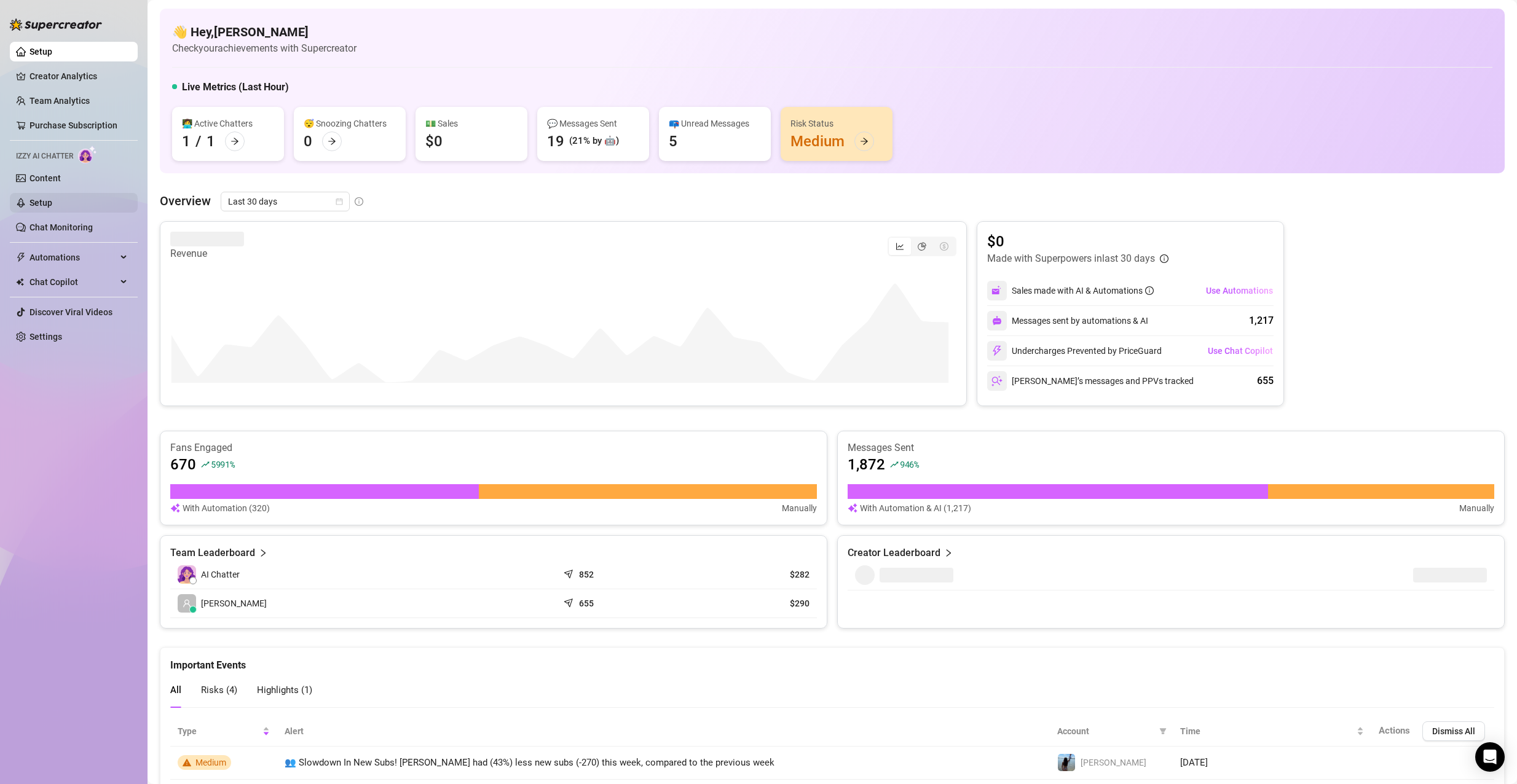
click at [52, 198] on link "Setup" at bounding box center [40, 203] width 22 height 10
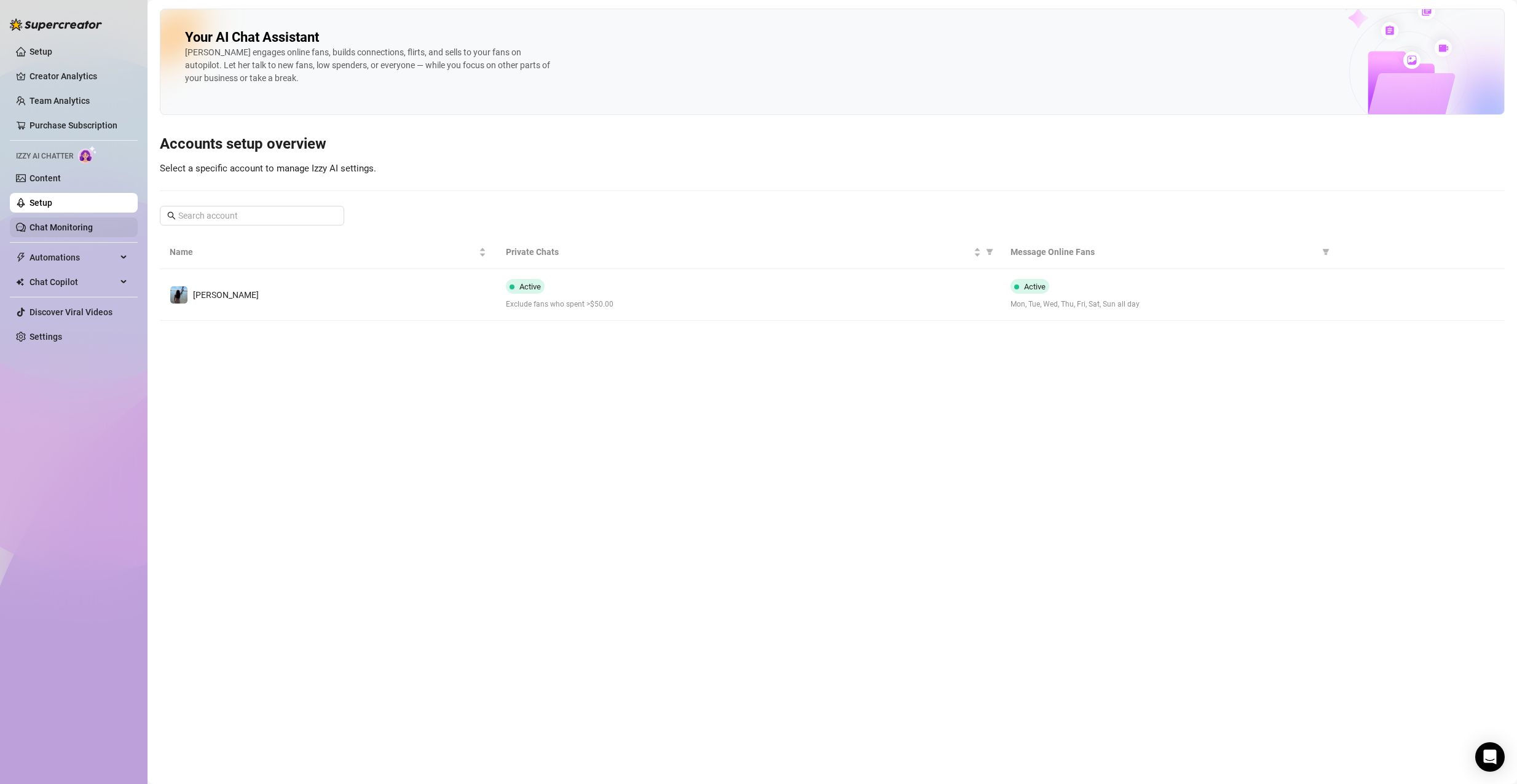
click at [57, 230] on link "Chat Monitoring" at bounding box center [61, 227] width 63 height 10
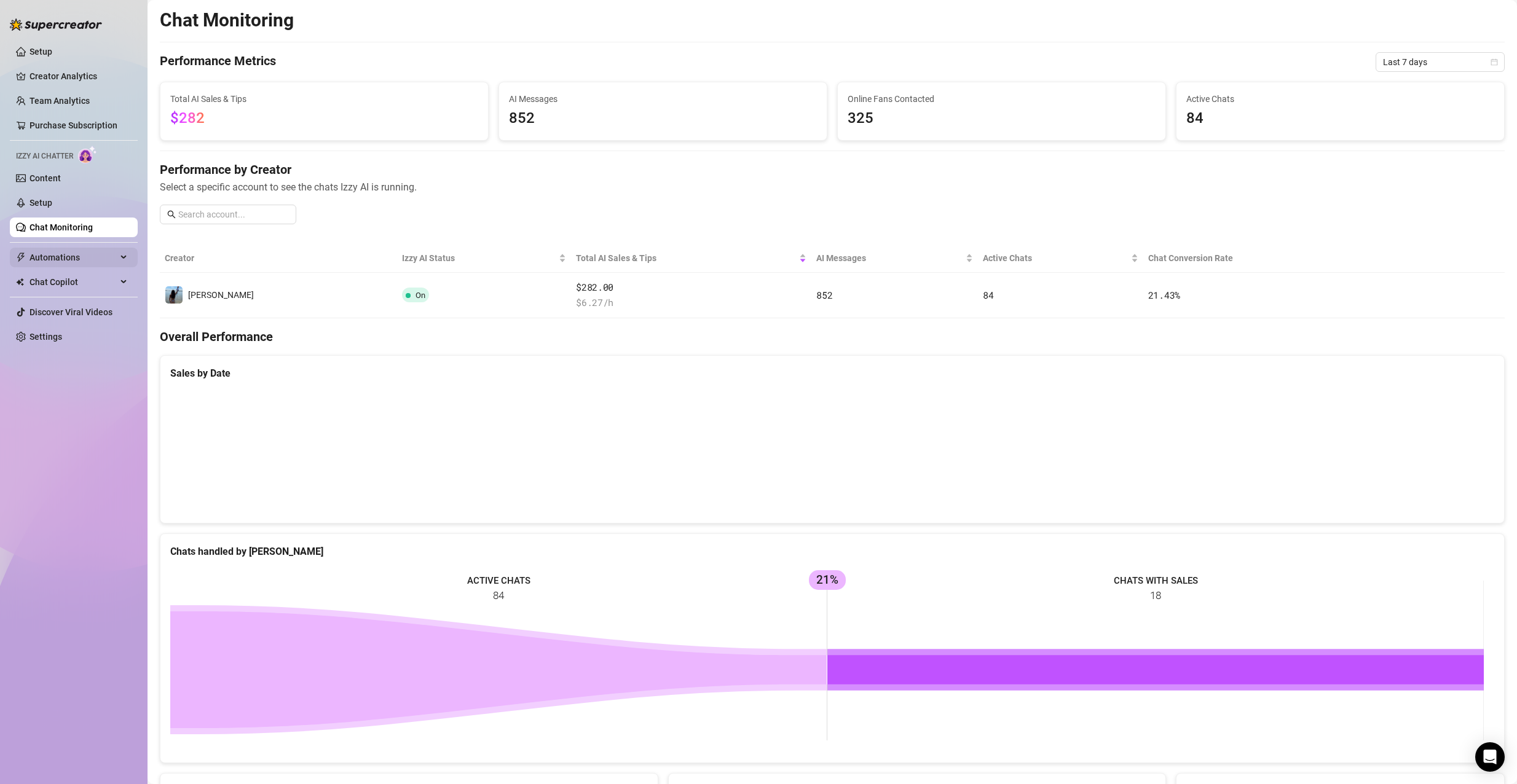
click at [60, 251] on span "Automations" at bounding box center [73, 257] width 88 height 20
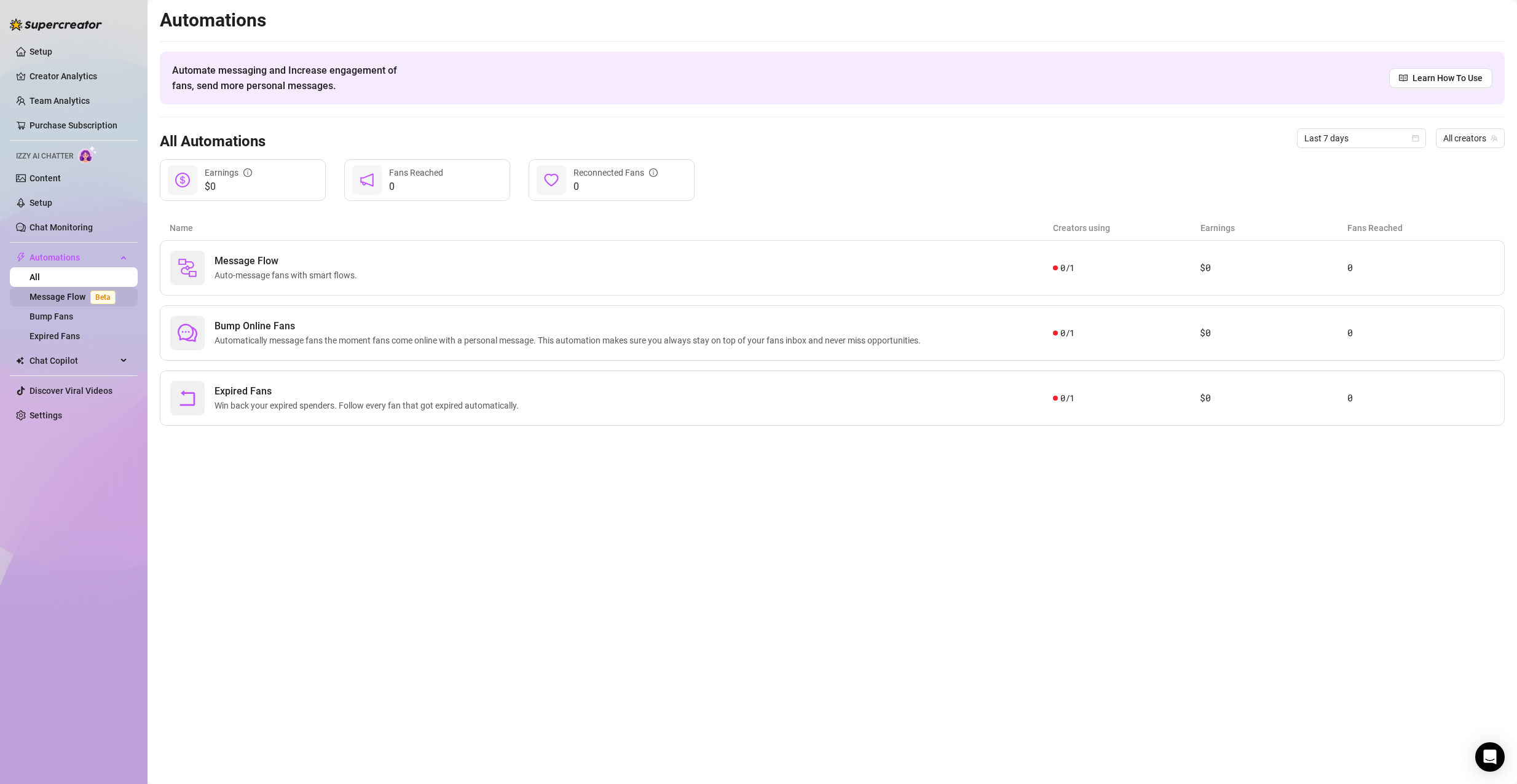
click at [70, 298] on link "Message Flow Beta" at bounding box center [75, 296] width 91 height 10
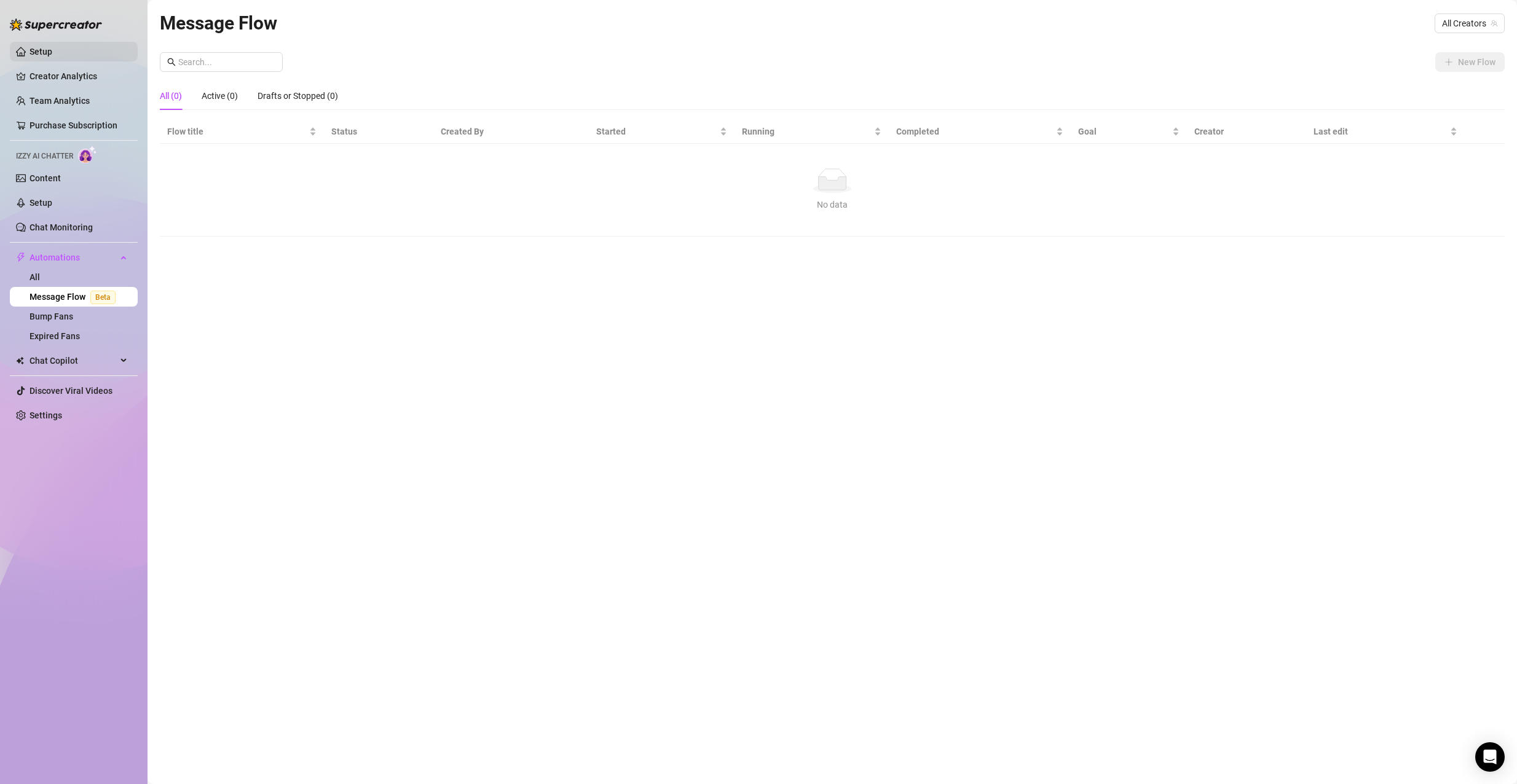
click at [48, 46] on link "Setup" at bounding box center [40, 51] width 22 height 10
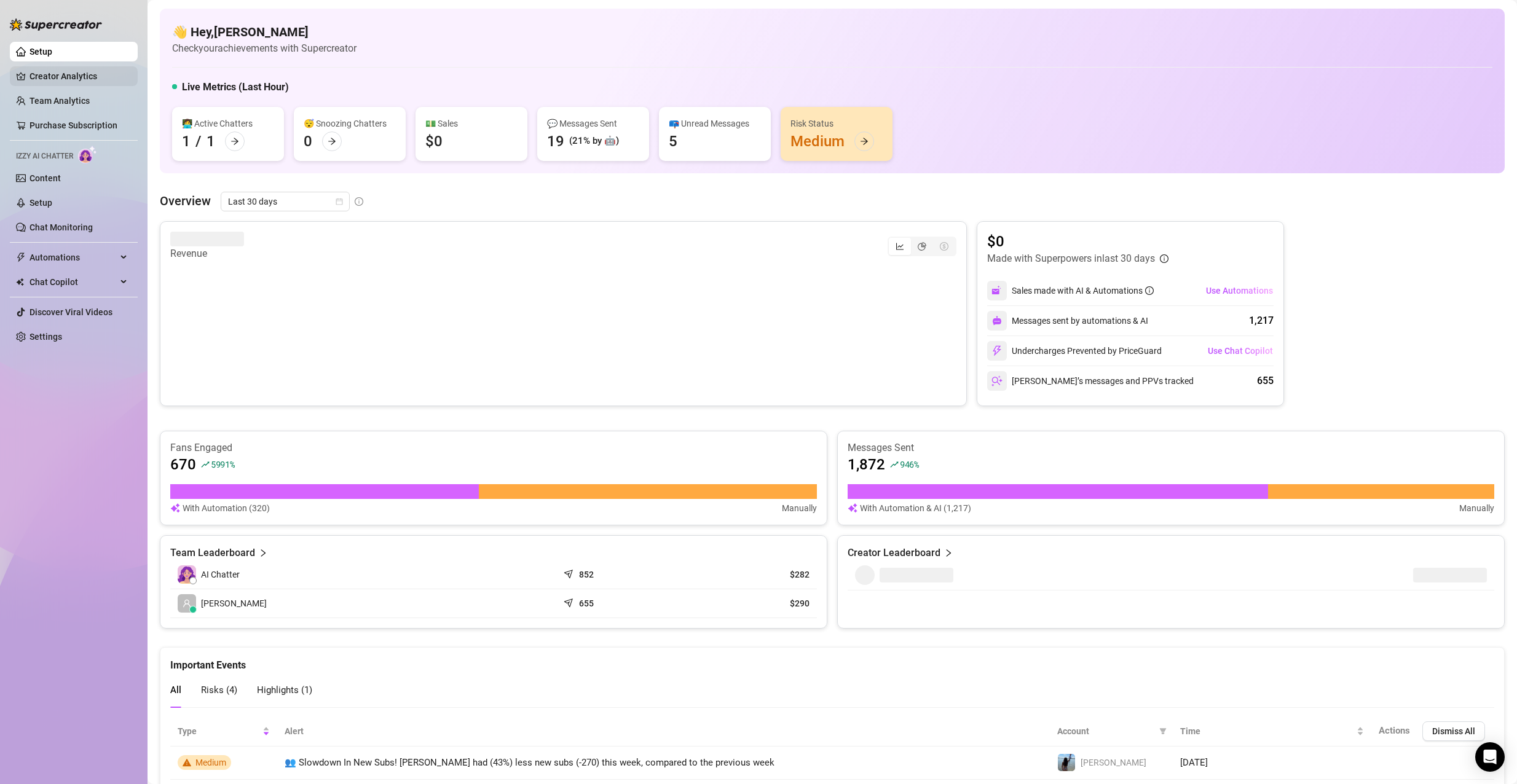
click at [76, 80] on link "Creator Analytics" at bounding box center [79, 76] width 98 height 20
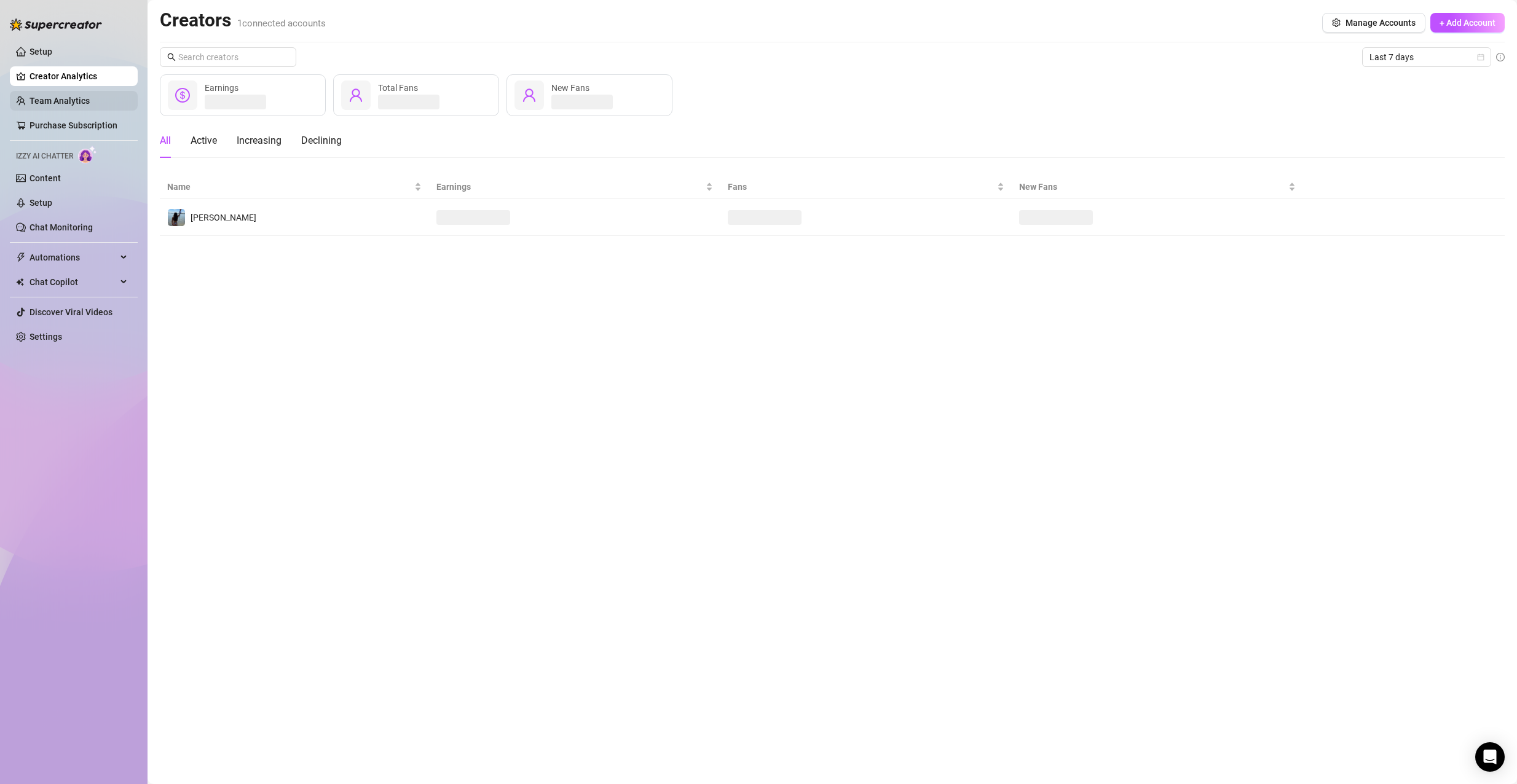
click at [79, 97] on link "Team Analytics" at bounding box center [59, 100] width 60 height 10
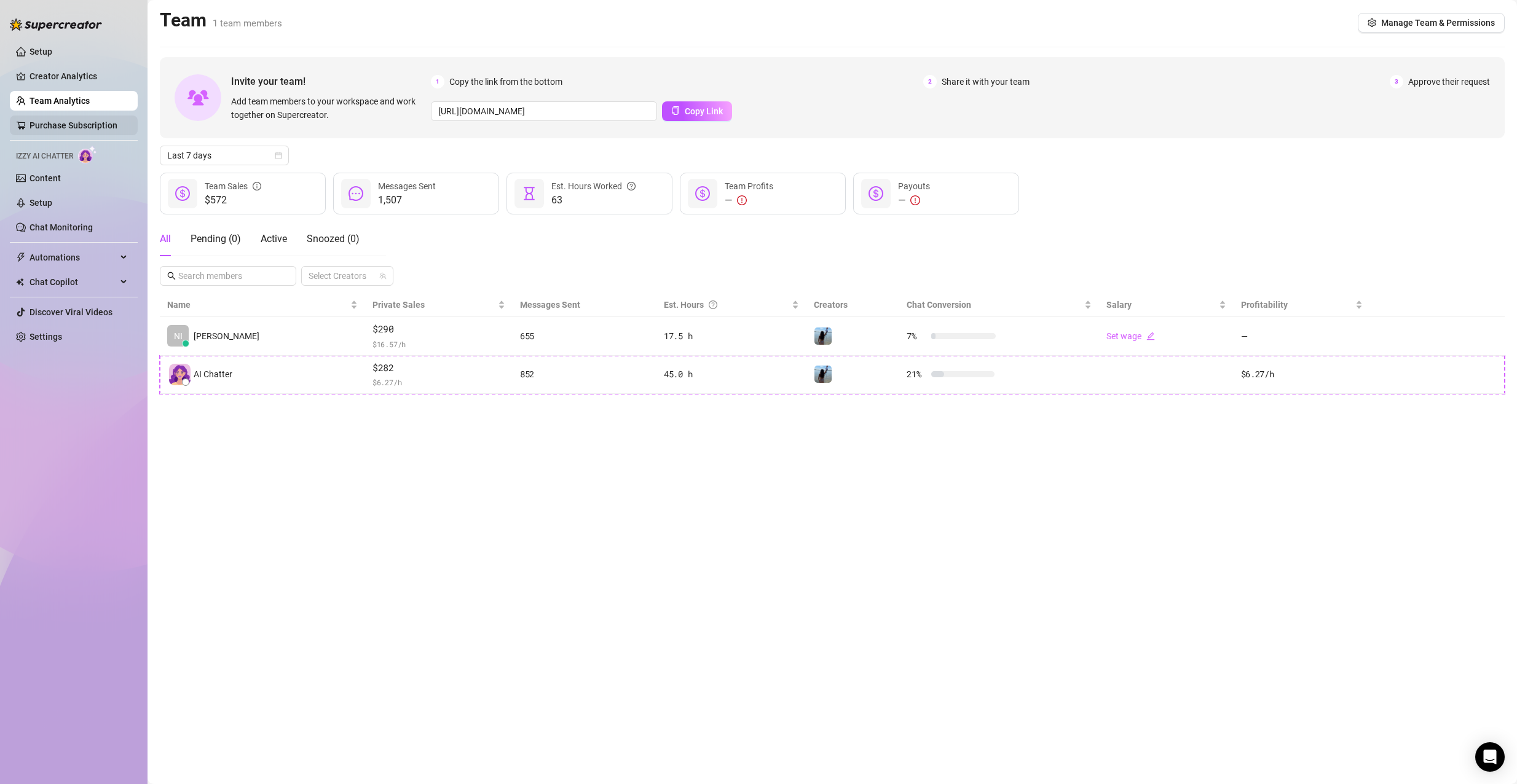
click at [80, 124] on link "Purchase Subscription" at bounding box center [73, 125] width 88 height 10
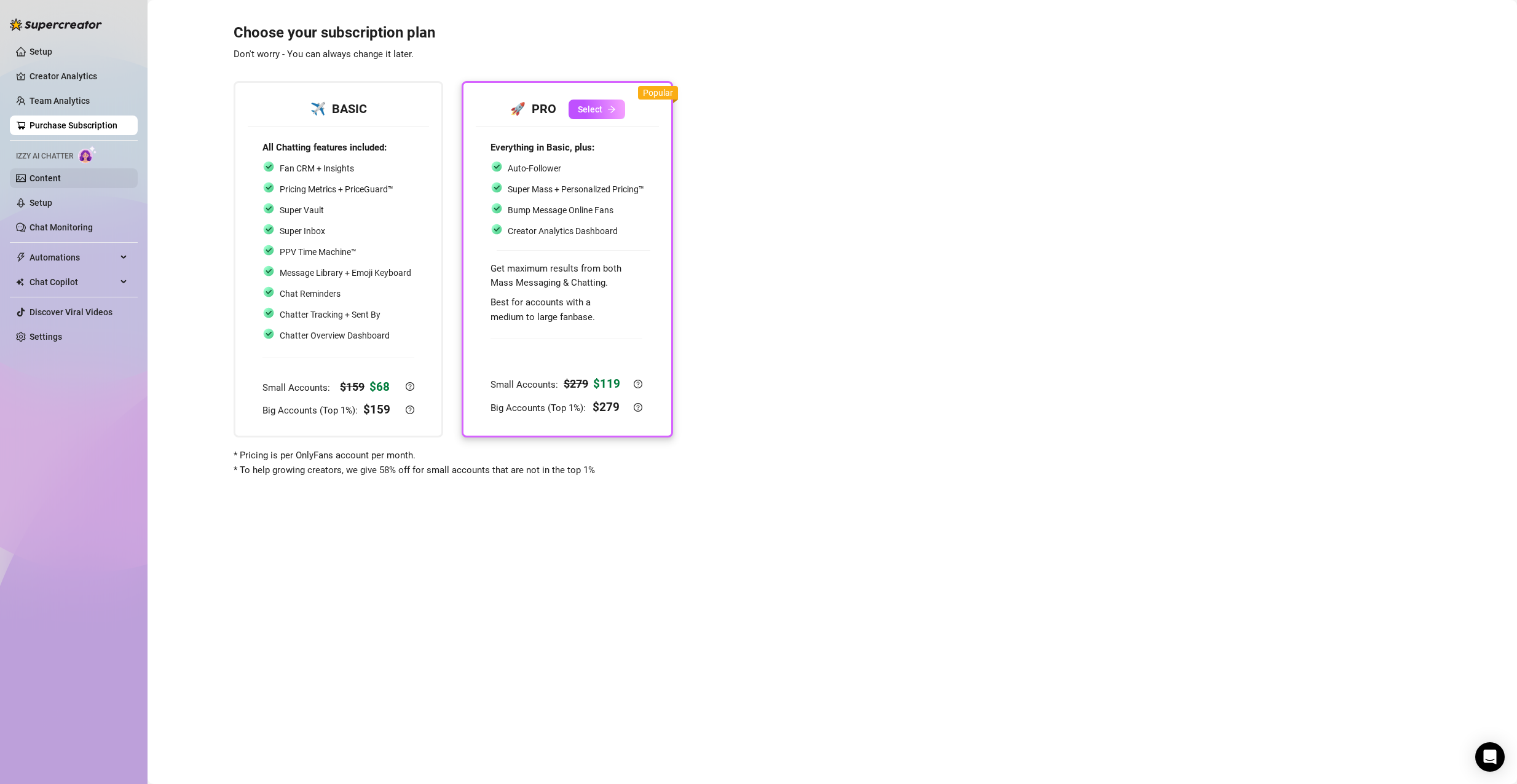
click at [42, 174] on link "Content" at bounding box center [45, 178] width 31 height 10
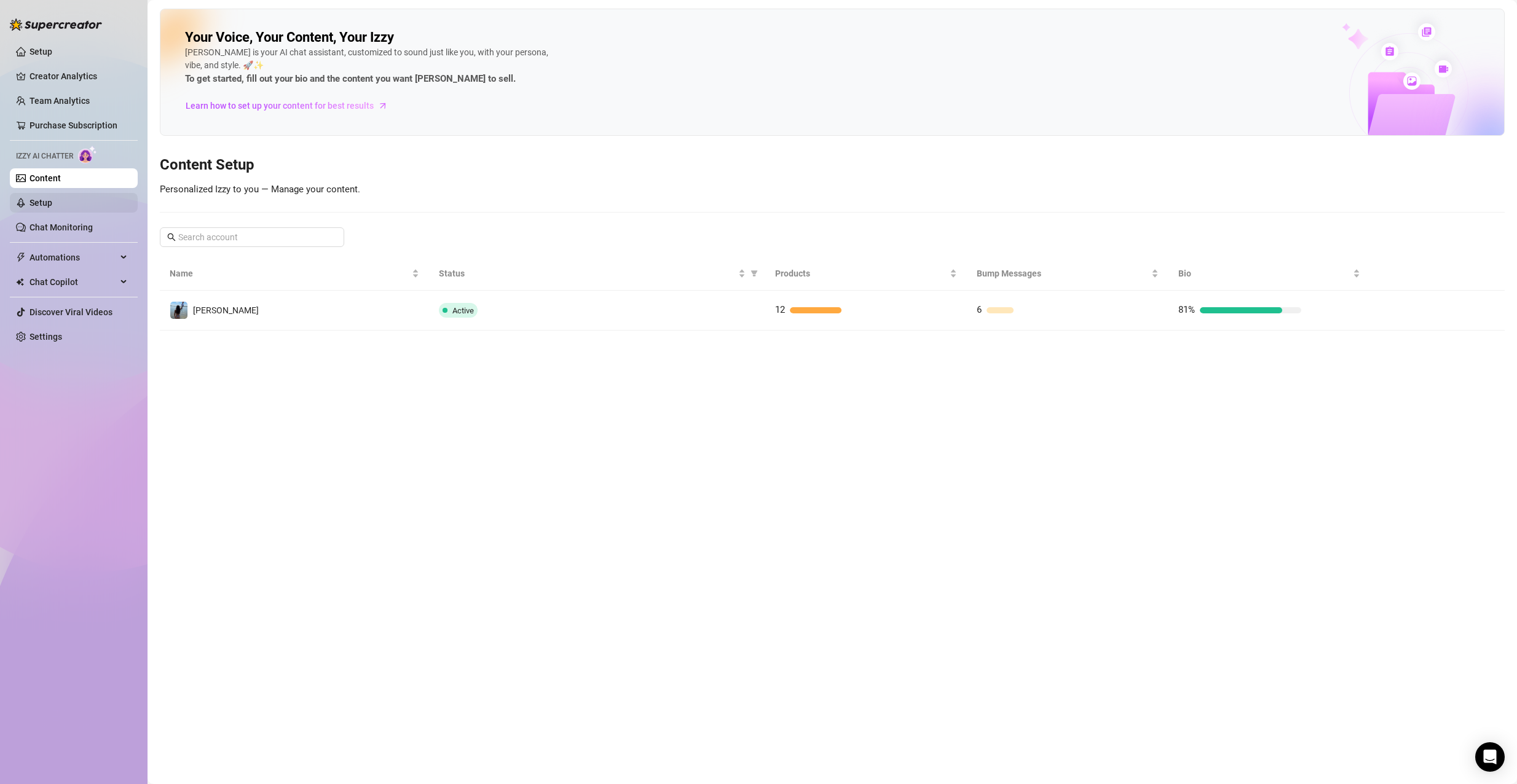
click at [45, 198] on link "Setup" at bounding box center [40, 203] width 22 height 10
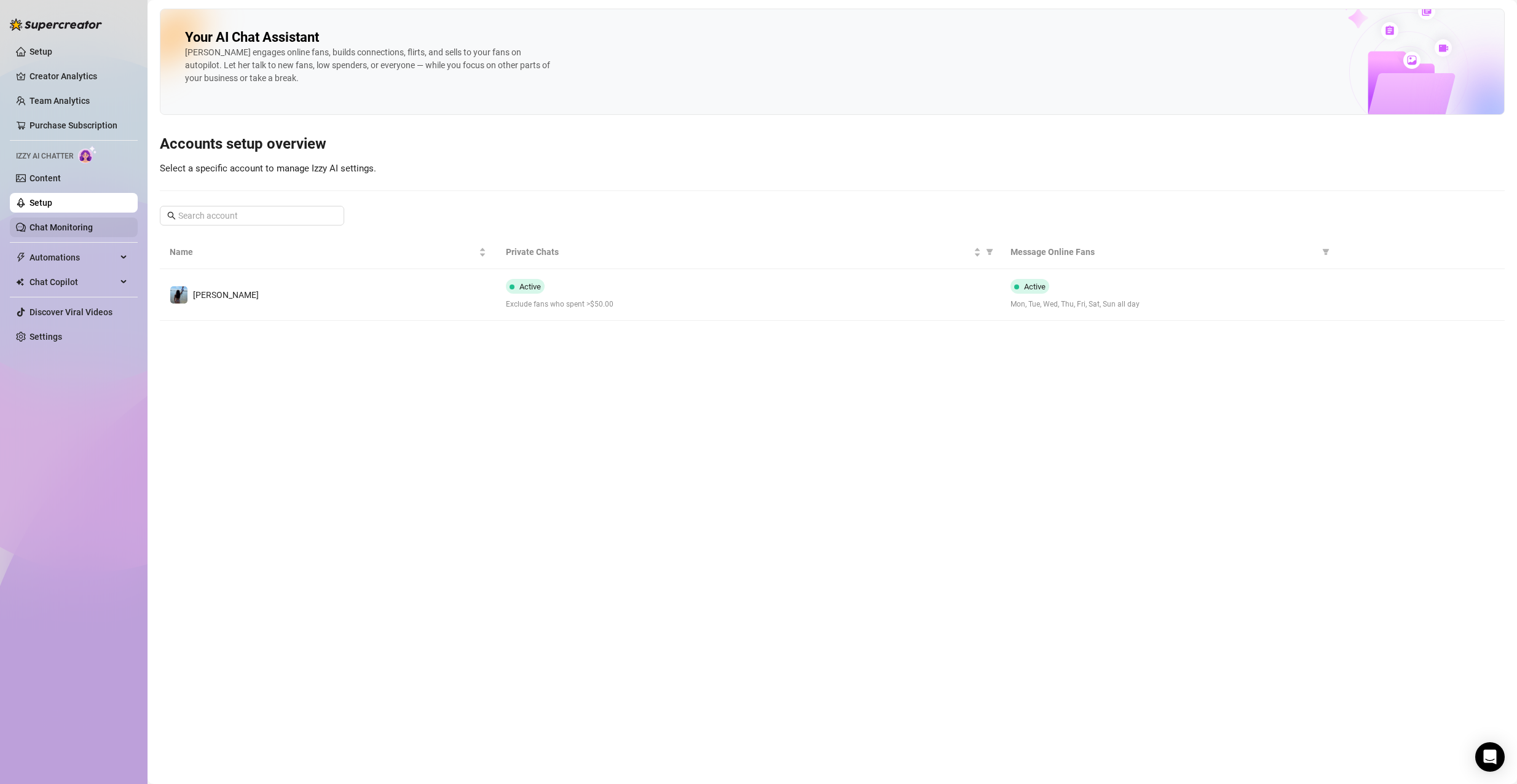
click at [50, 223] on link "Chat Monitoring" at bounding box center [61, 227] width 63 height 10
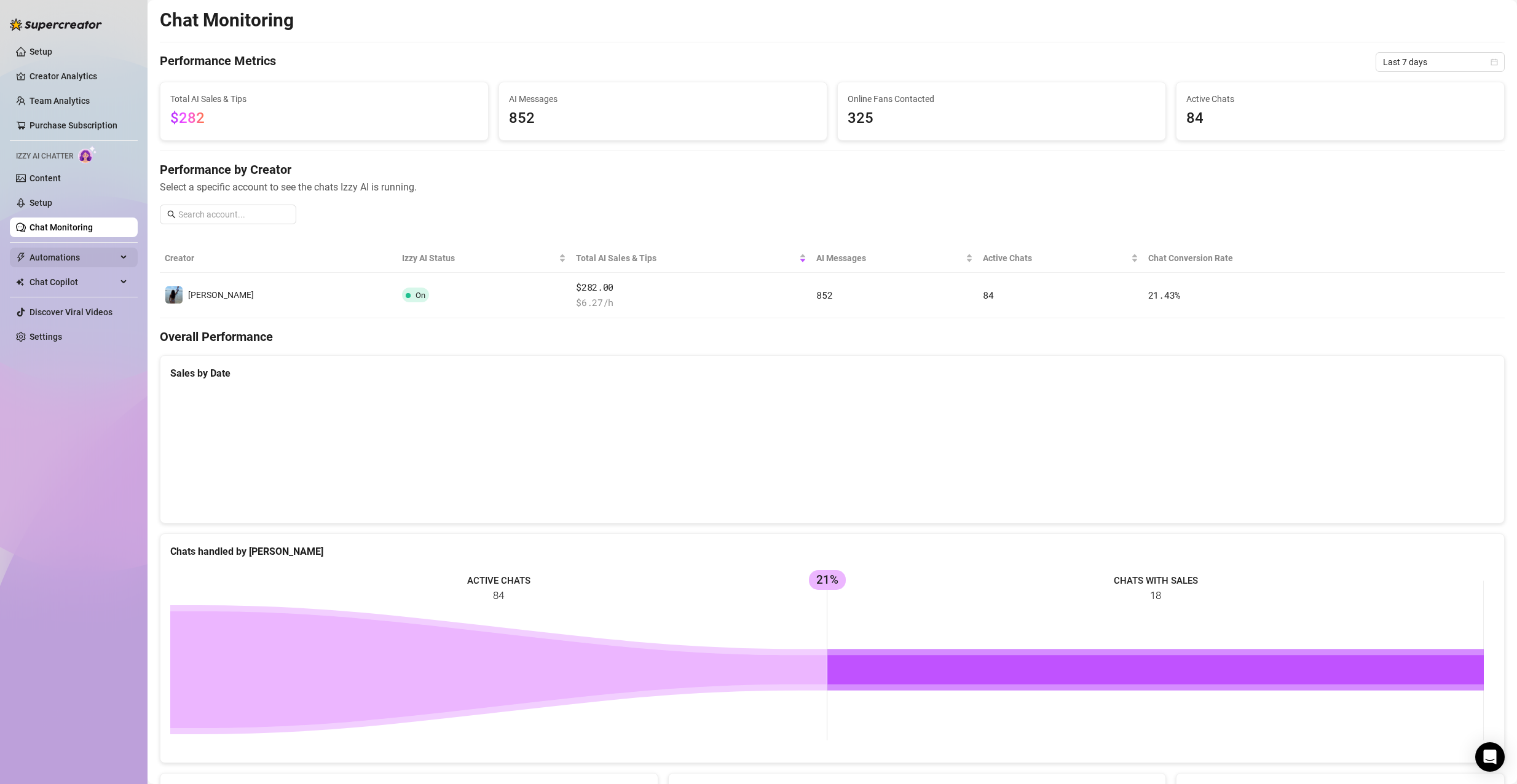
click at [47, 255] on span "Automations" at bounding box center [73, 257] width 88 height 20
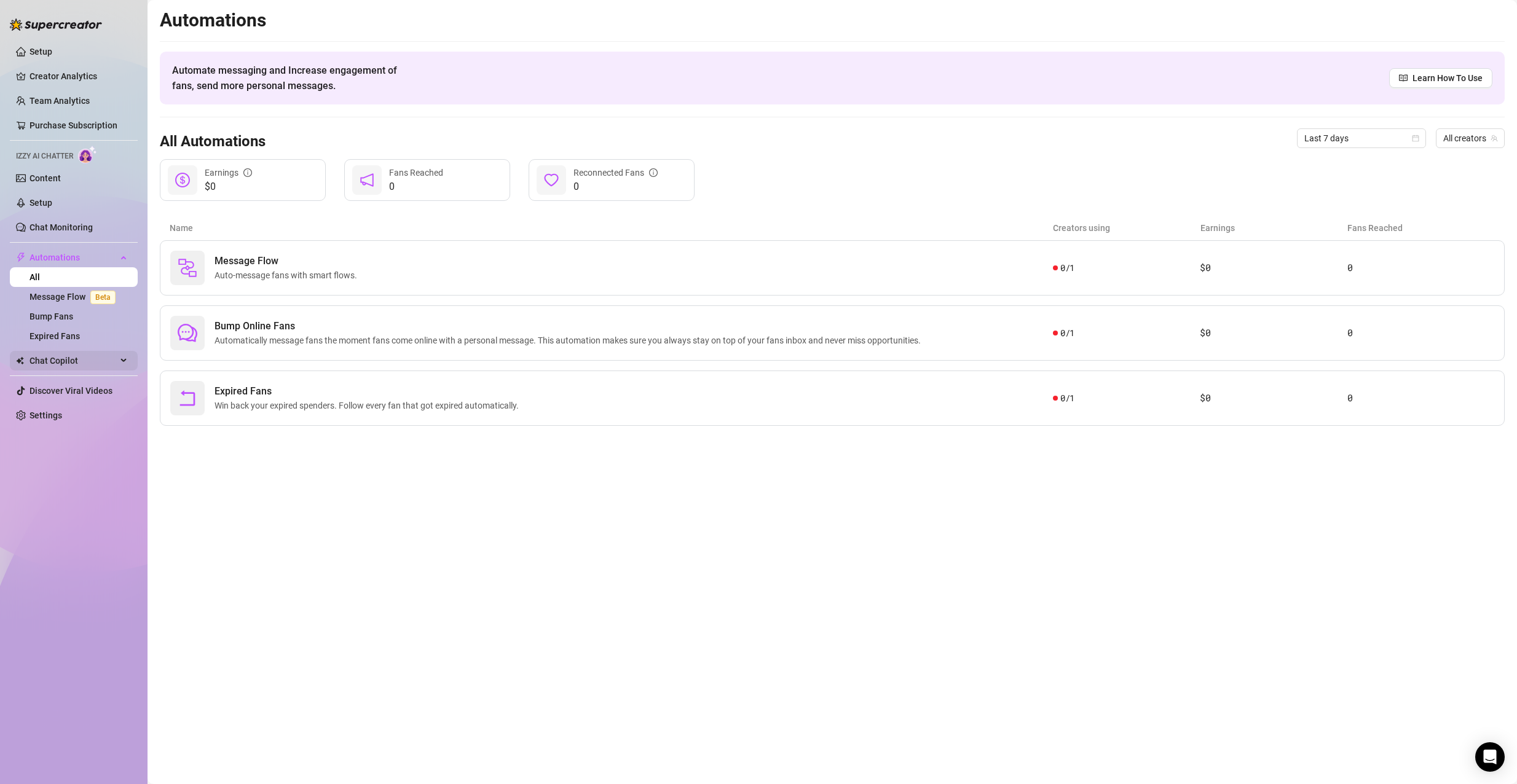
click at [51, 365] on span "Chat Copilot" at bounding box center [73, 361] width 88 height 20
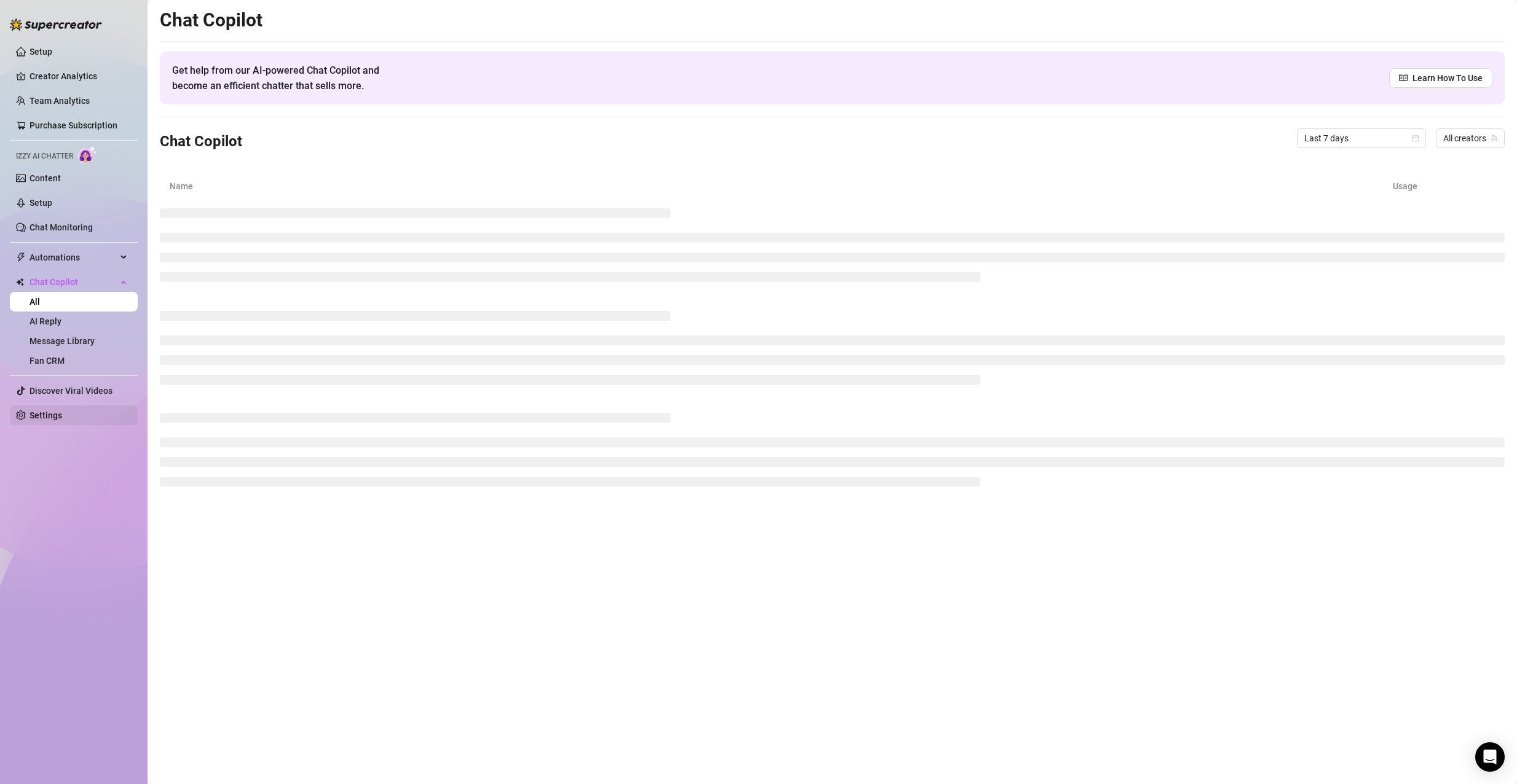
click at [54, 413] on link "Settings" at bounding box center [46, 415] width 32 height 10
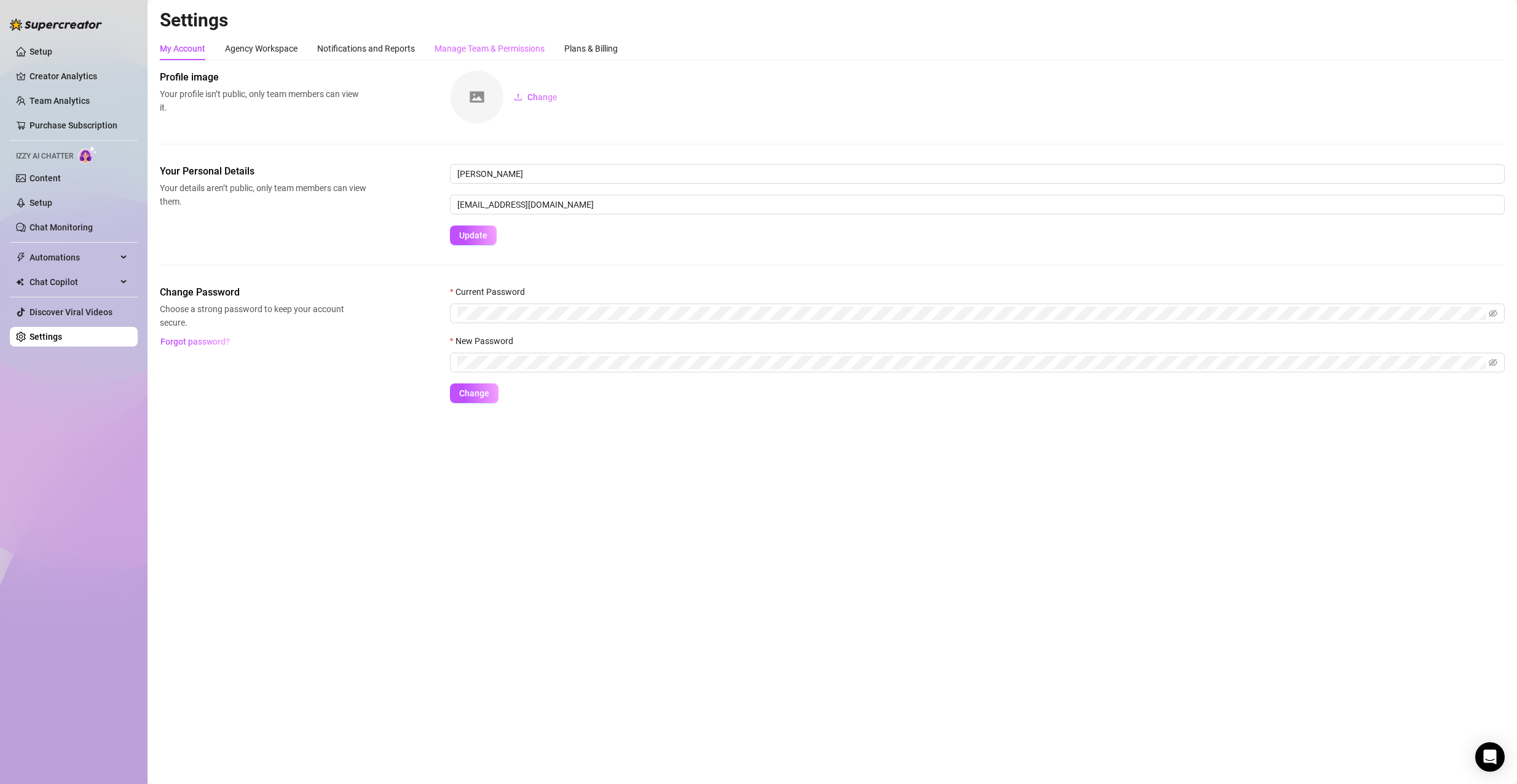
click at [442, 40] on div "Manage Team & Permissions" at bounding box center [489, 48] width 110 height 23
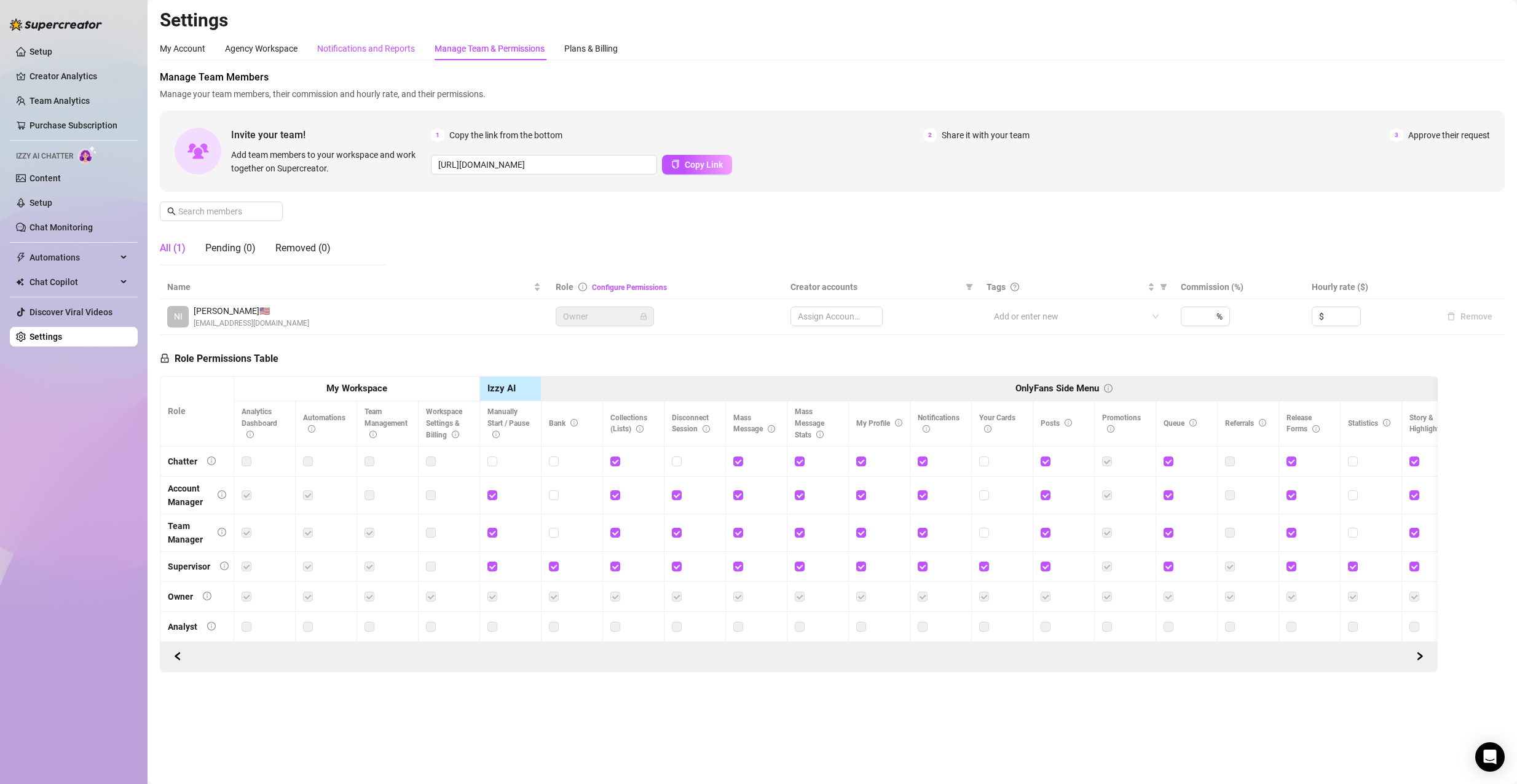
click at [401, 46] on div "Notifications and Reports" at bounding box center [365, 48] width 97 height 13
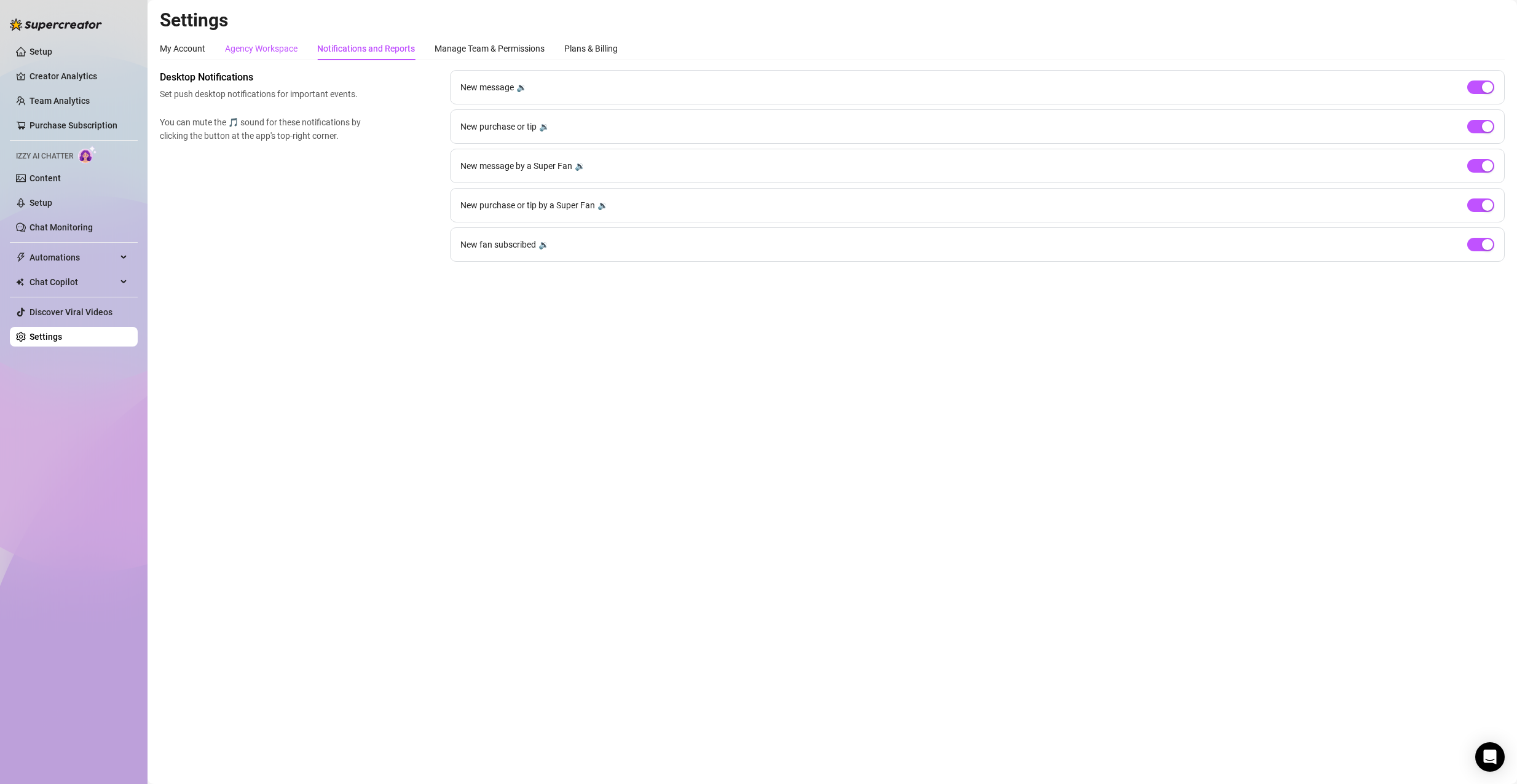
click at [297, 47] on div "Agency Workspace" at bounding box center [261, 48] width 72 height 13
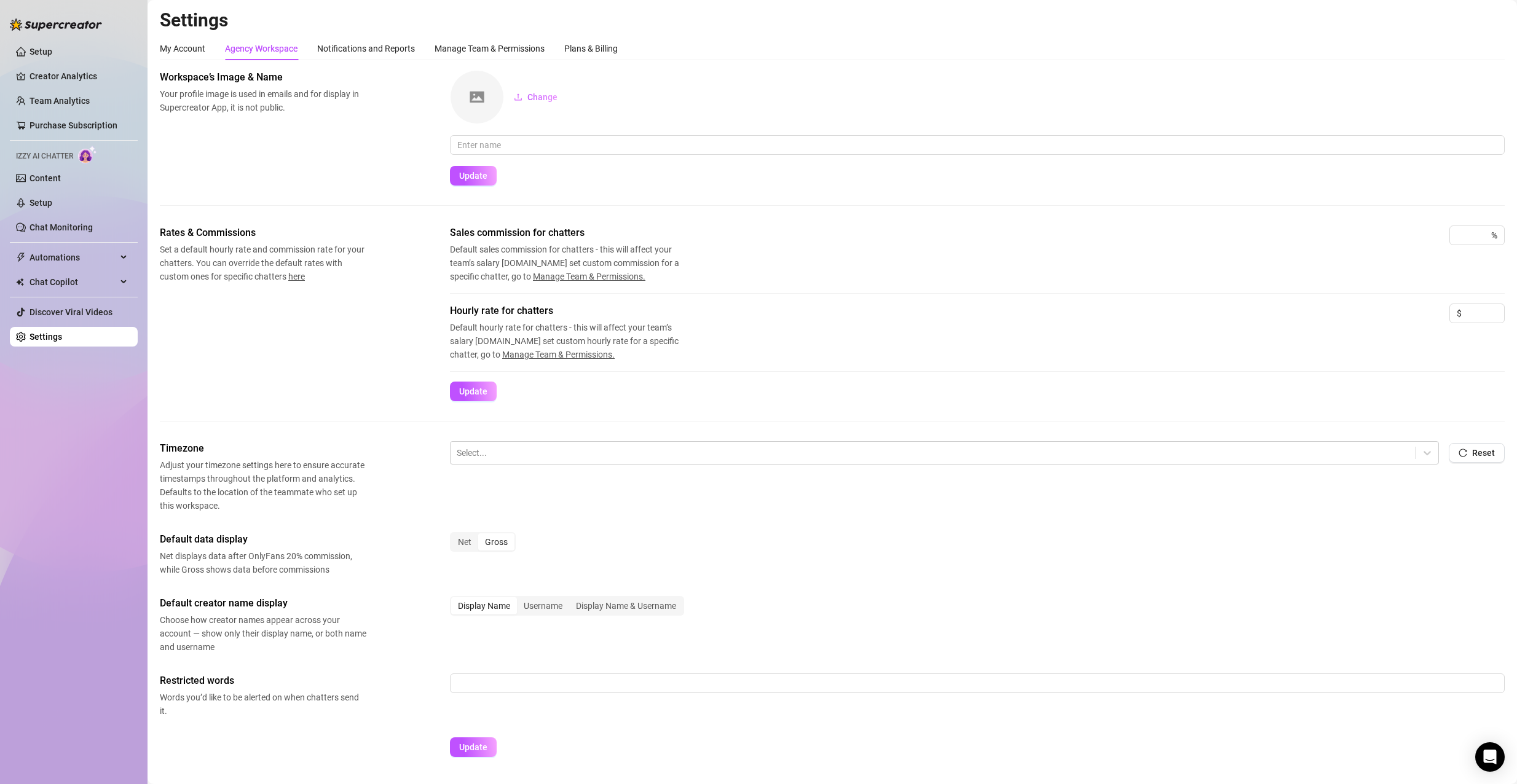
click at [424, 46] on div "My Account Agency Workspace Notifications and Reports Manage Team & Permissions…" at bounding box center [389, 48] width 458 height 23
click at [450, 47] on div "Manage Team & Permissions" at bounding box center [489, 48] width 110 height 13
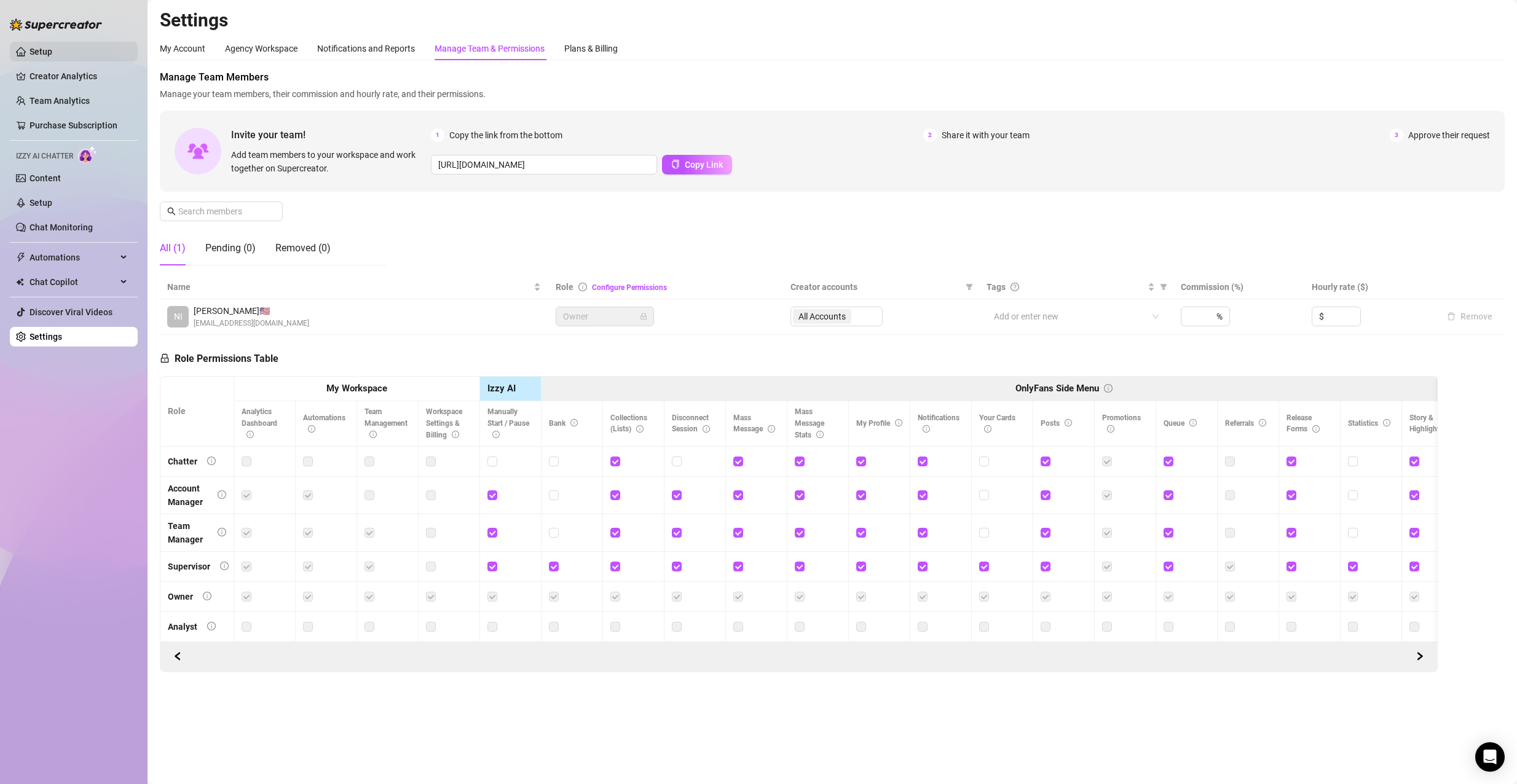
click at [52, 56] on link "Setup" at bounding box center [40, 51] width 22 height 10
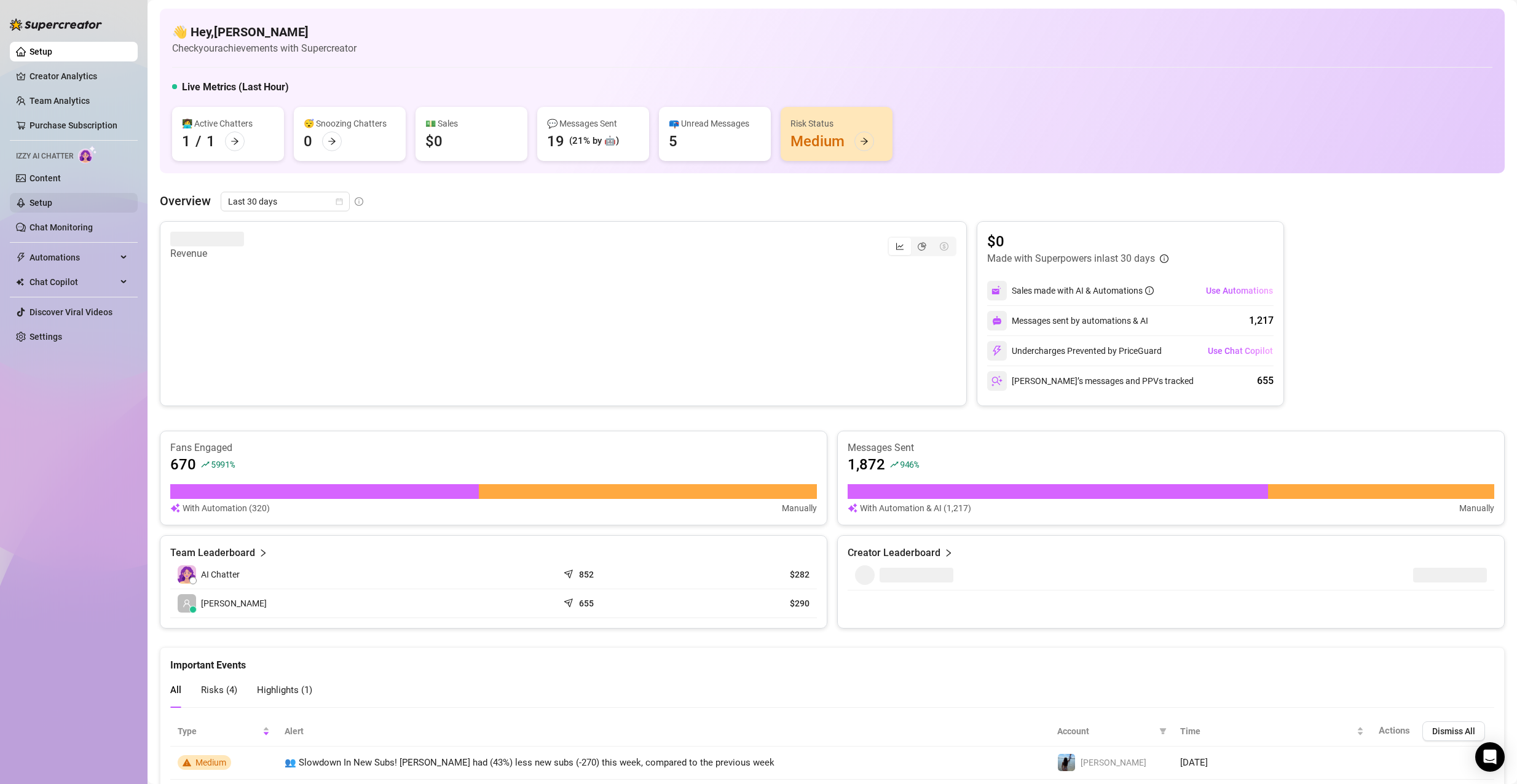
click at [43, 205] on link "Setup" at bounding box center [40, 203] width 22 height 10
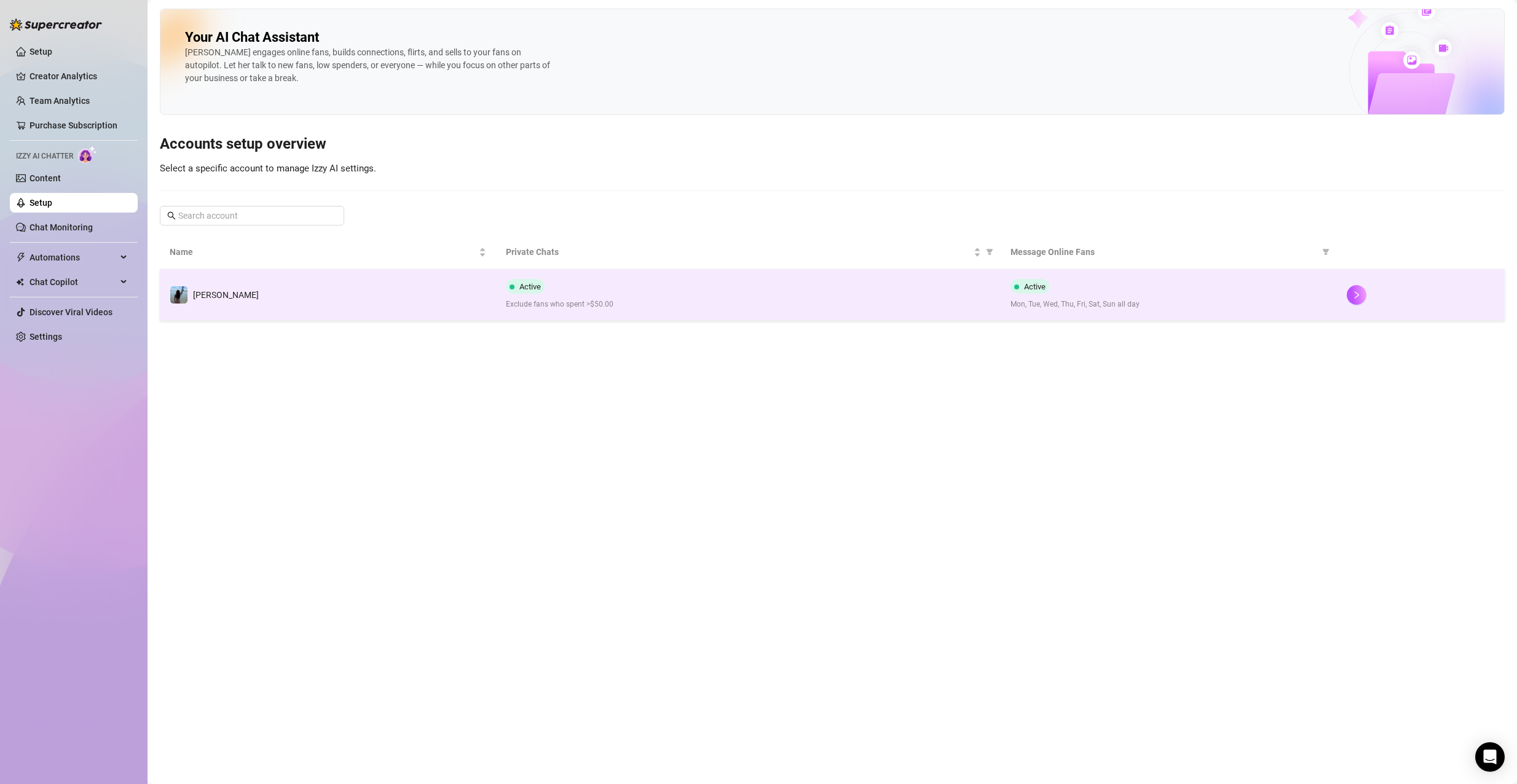
click at [369, 277] on td "[PERSON_NAME]" at bounding box center [328, 295] width 336 height 52
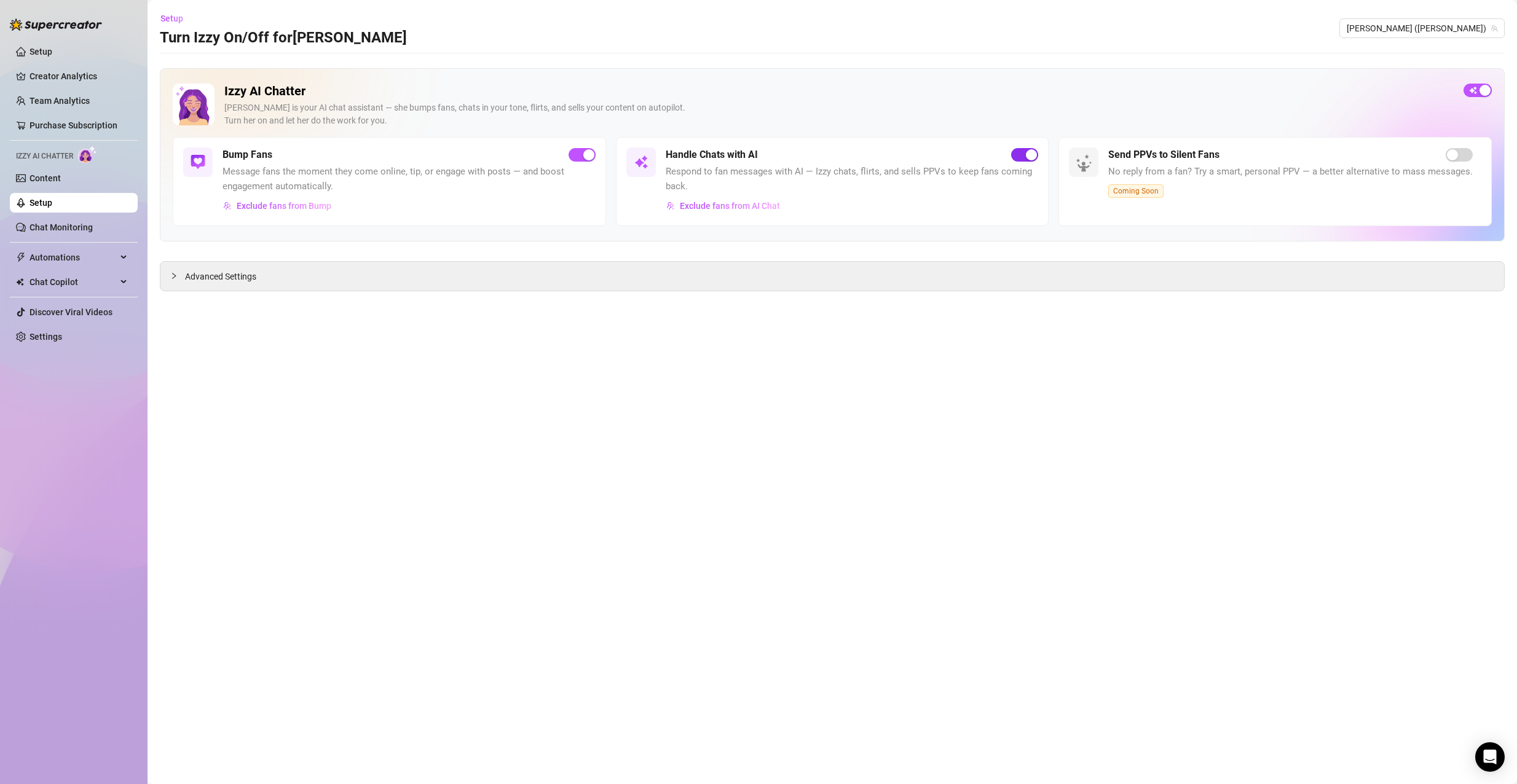
click at [1025, 155] on span "button" at bounding box center [1025, 154] width 27 height 13
